Goal: Find contact information: Find contact information

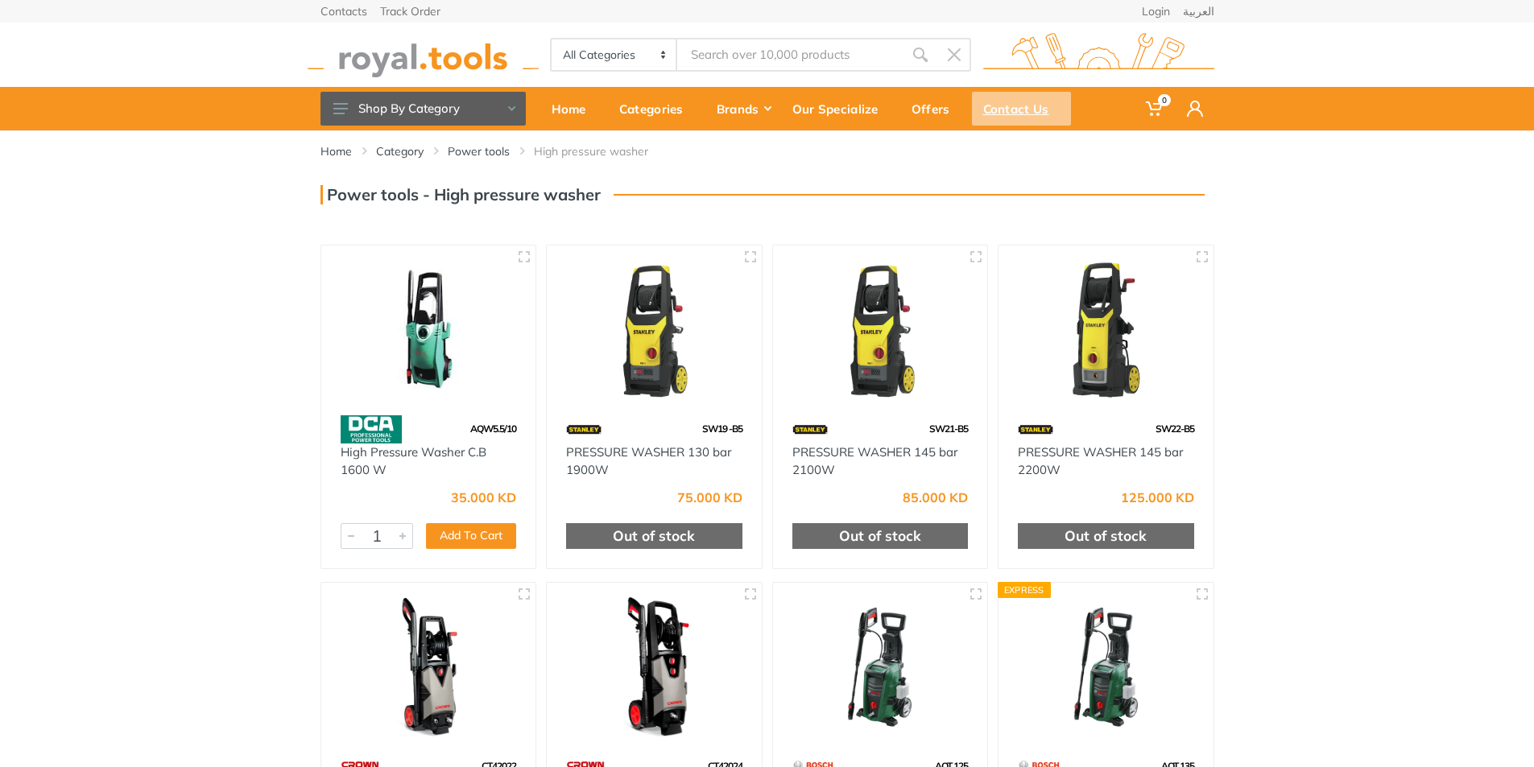
click at [1028, 113] on div "Contact Us" at bounding box center [1021, 109] width 99 height 34
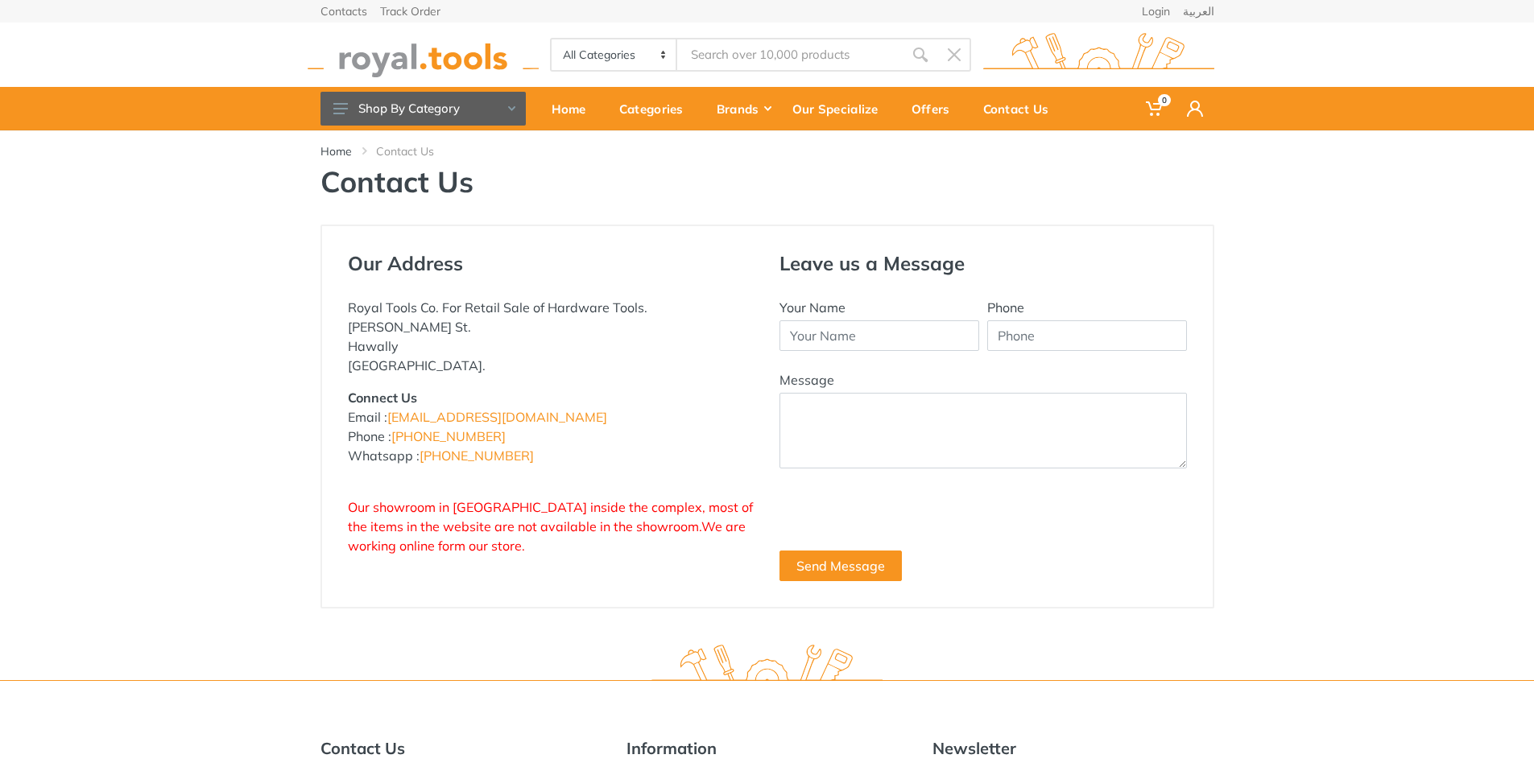
drag, startPoint x: 498, startPoint y: 417, endPoint x: 387, endPoint y: 422, distance: 110.4
click at [387, 422] on p "Connect Us Email : [EMAIL_ADDRESS][DOMAIN_NAME] Phone : [PHONE_NUMBER] Whatsapp…" at bounding box center [551, 426] width 407 height 77
